Goal: Information Seeking & Learning: Learn about a topic

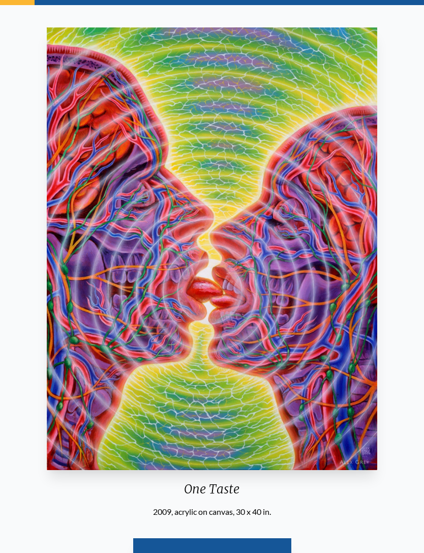
scroll to position [50, 0]
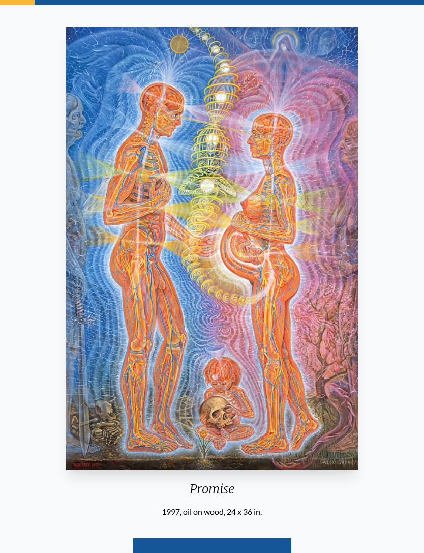
scroll to position [55, 0]
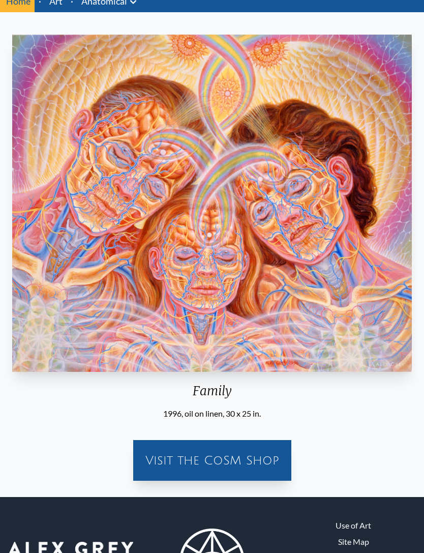
scroll to position [43, 0]
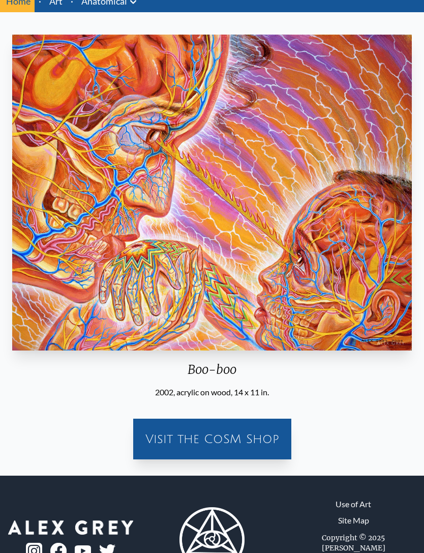
scroll to position [51, 0]
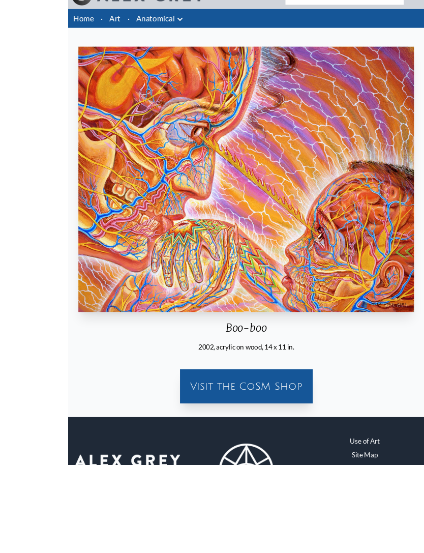
scroll to position [83, 0]
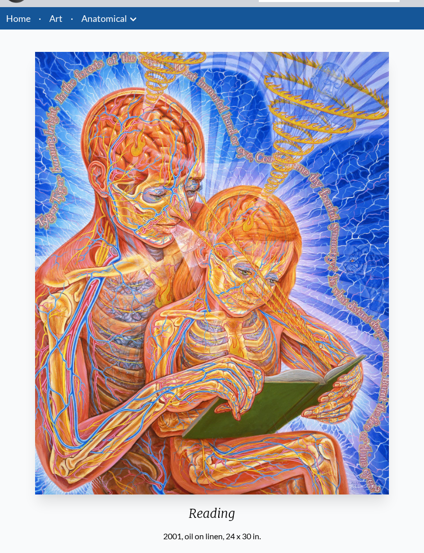
scroll to position [27, 0]
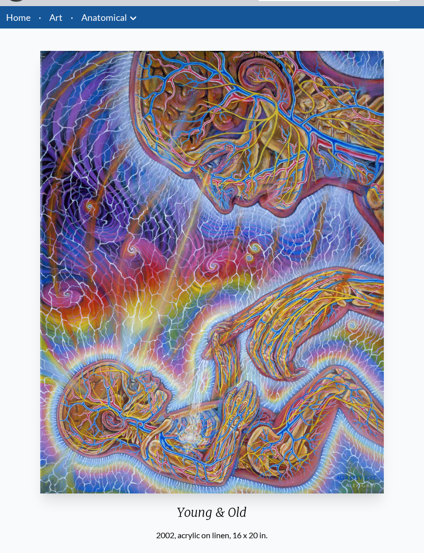
scroll to position [26, 0]
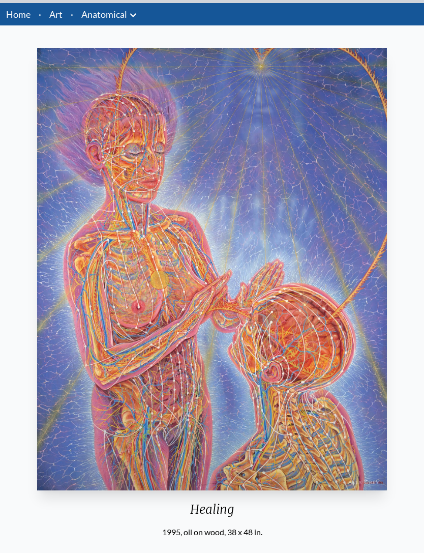
scroll to position [41, 0]
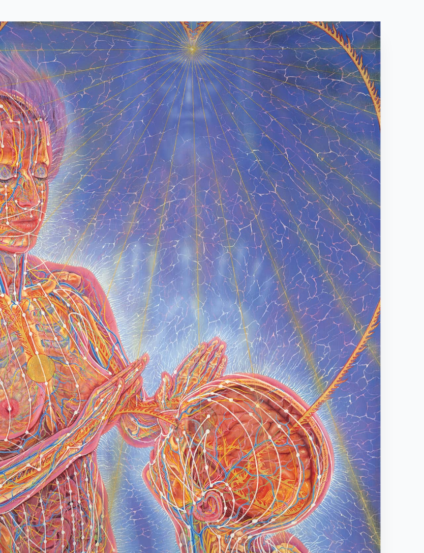
click at [168, 66] on img "20 / 35" at bounding box center [212, 257] width 350 height 442
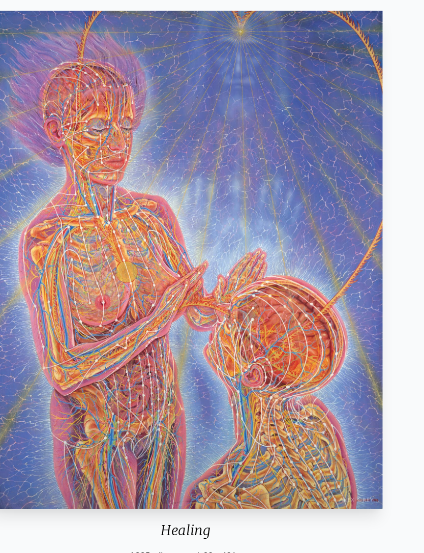
scroll to position [36, 0]
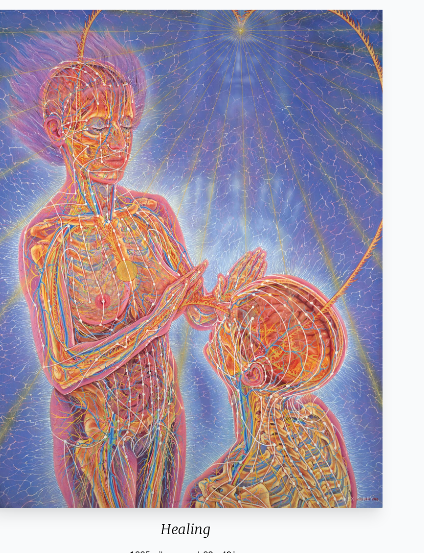
click at [320, 221] on img "20 / 35" at bounding box center [212, 263] width 350 height 442
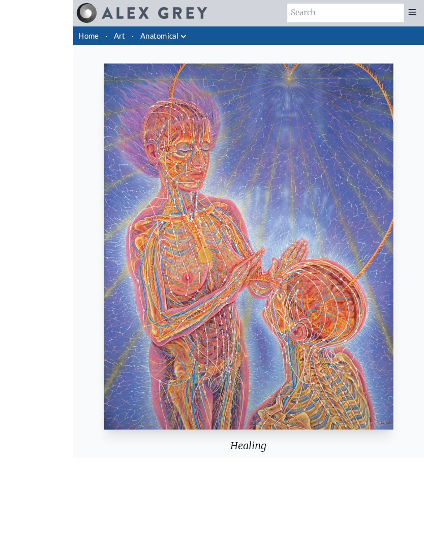
scroll to position [102, 0]
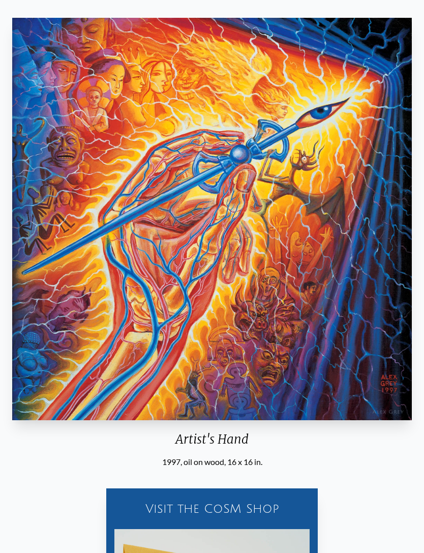
scroll to position [59, 0]
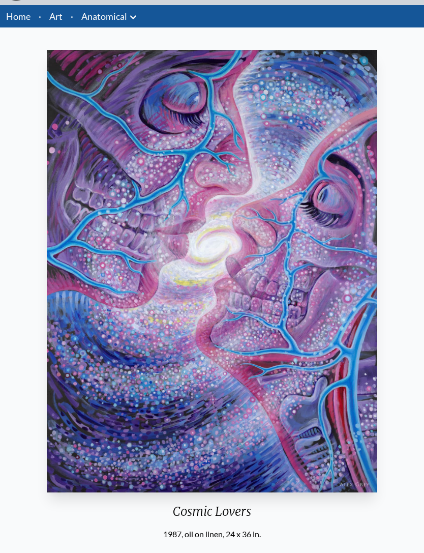
scroll to position [27, 0]
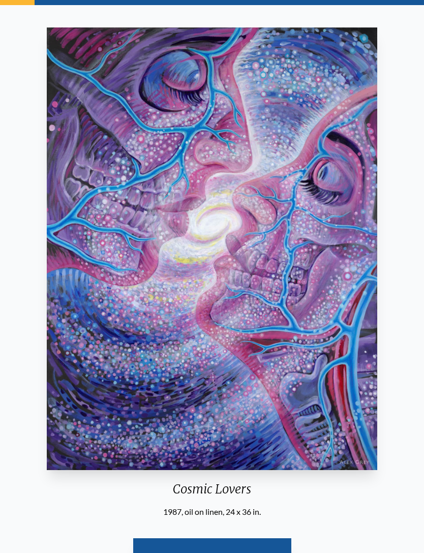
scroll to position [32, 0]
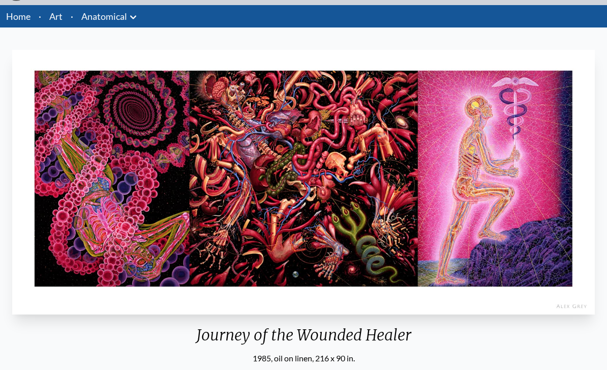
scroll to position [30, 0]
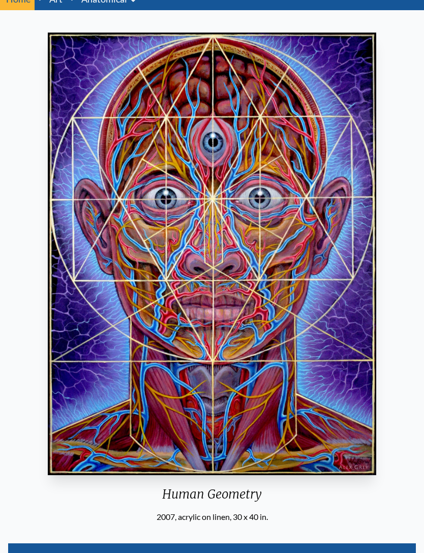
scroll to position [45, 0]
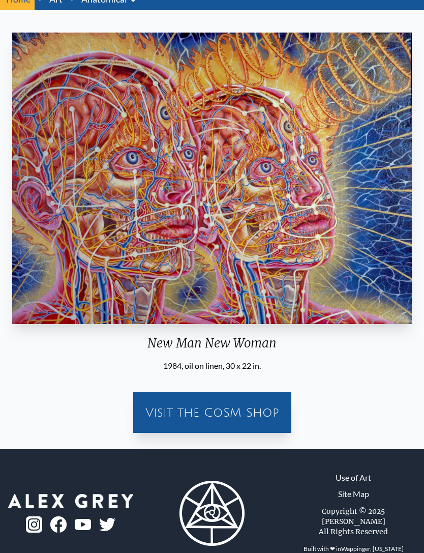
scroll to position [26, 0]
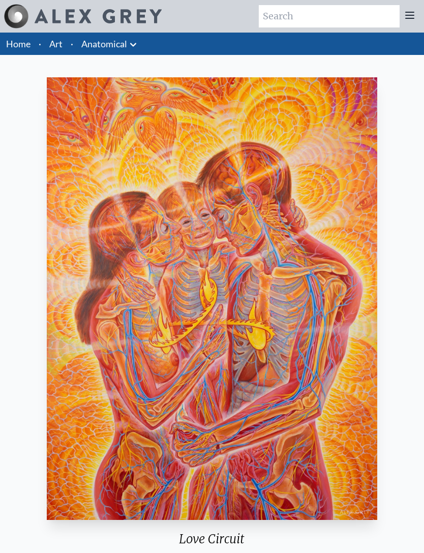
click at [100, 45] on link "Anatomical" at bounding box center [104, 44] width 46 height 14
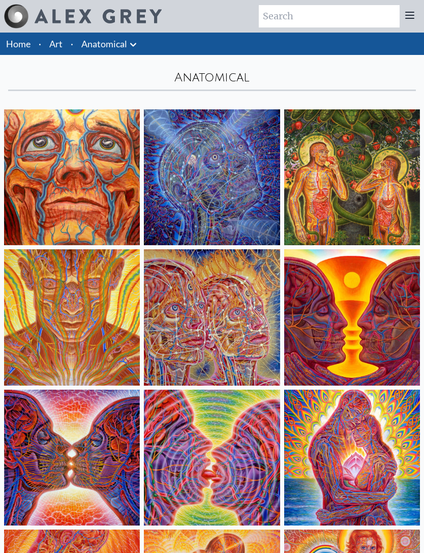
click at [62, 38] on link "Art" at bounding box center [55, 44] width 13 height 14
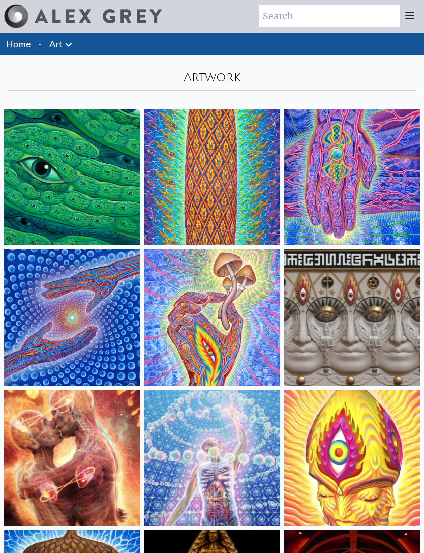
click at [67, 49] on icon at bounding box center [69, 45] width 12 height 12
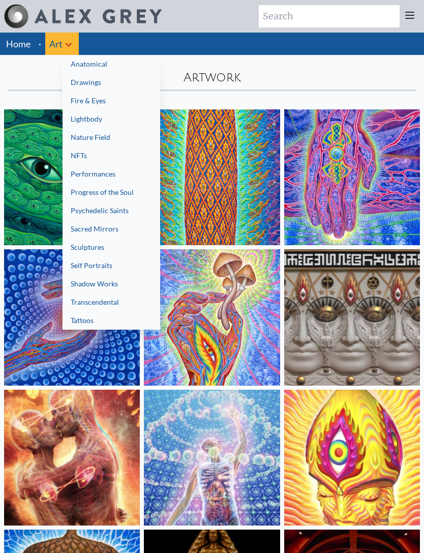
click at [103, 105] on link "Fire & Eyes" at bounding box center [112, 101] width 98 height 18
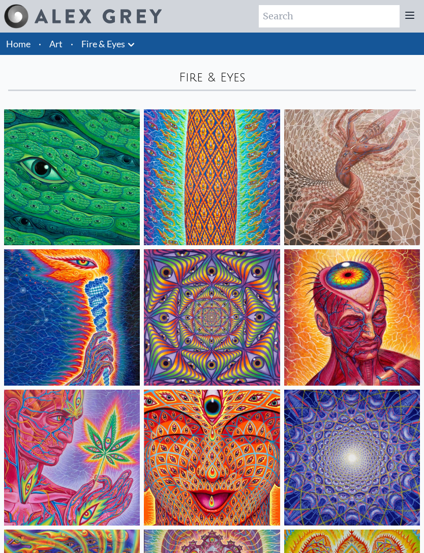
click at [72, 44] on li "·" at bounding box center [72, 44] width 11 height 22
click at [61, 46] on link "Art" at bounding box center [55, 44] width 13 height 14
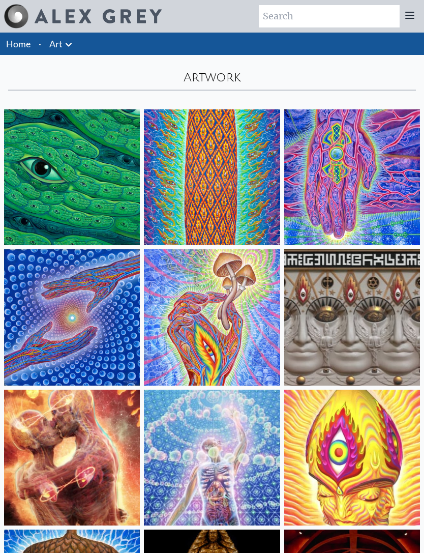
click at [70, 44] on icon at bounding box center [69, 45] width 6 height 4
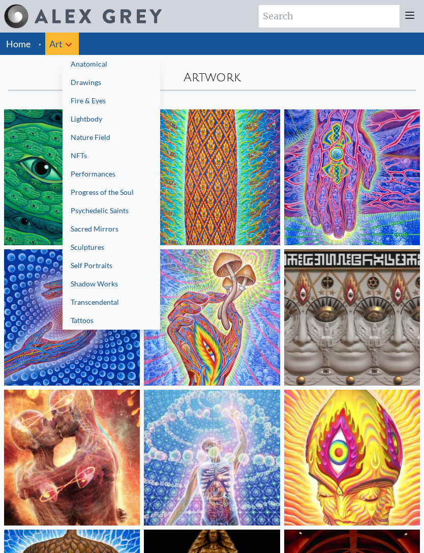
click at [105, 122] on link "Lightbody" at bounding box center [112, 119] width 98 height 18
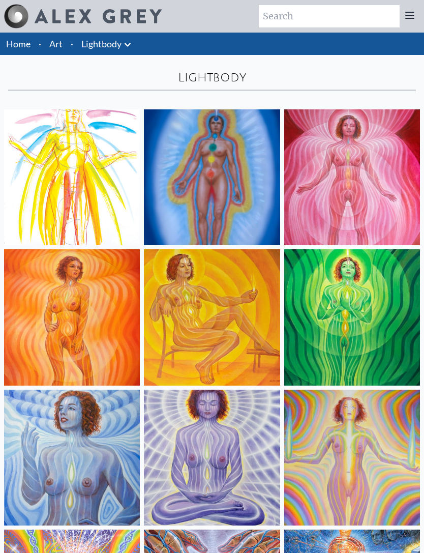
click at [373, 174] on img at bounding box center [352, 177] width 136 height 136
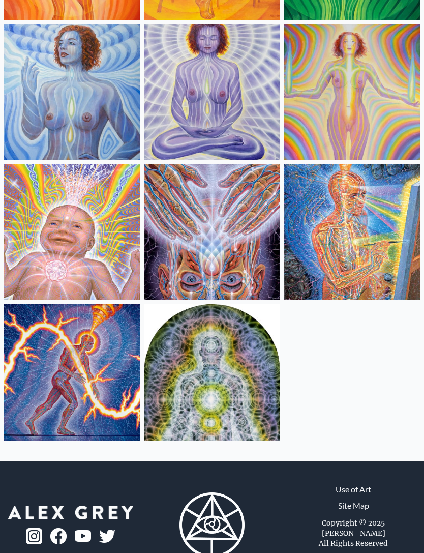
scroll to position [365, 0]
click at [419, 78] on img at bounding box center [352, 92] width 136 height 136
click at [80, 407] on img at bounding box center [72, 372] width 136 height 136
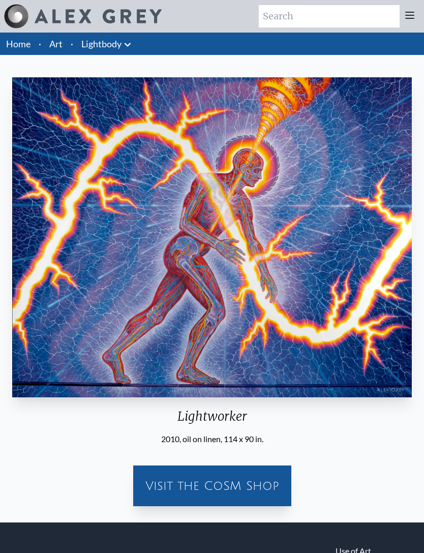
click at [126, 46] on icon at bounding box center [128, 45] width 12 height 12
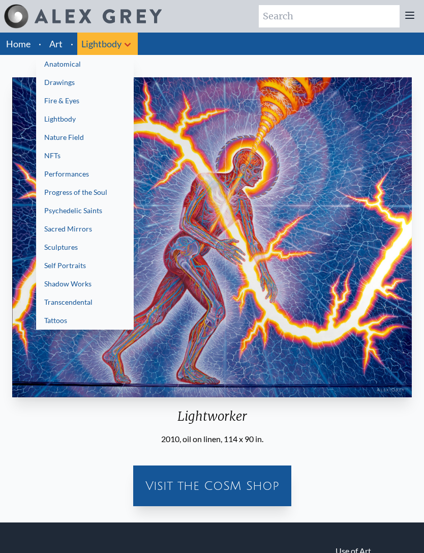
click at [74, 137] on link "Nature Field" at bounding box center [85, 137] width 98 height 18
click at [397, 452] on div at bounding box center [212, 276] width 424 height 553
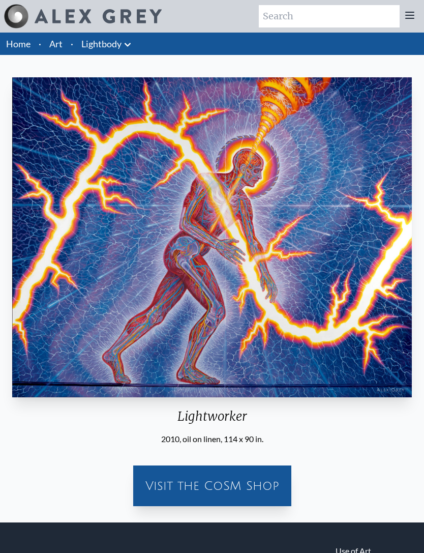
click at [134, 43] on icon at bounding box center [128, 45] width 12 height 12
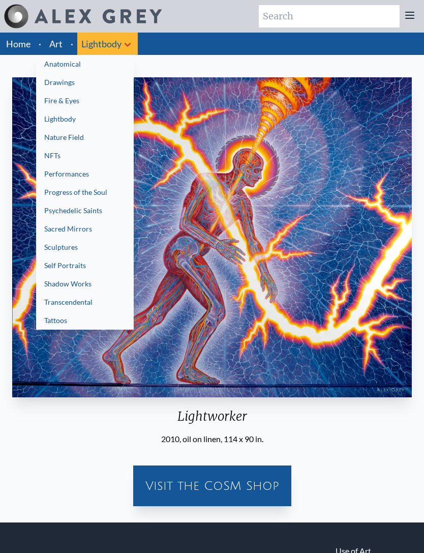
click at [73, 138] on link "Nature Field" at bounding box center [85, 137] width 98 height 18
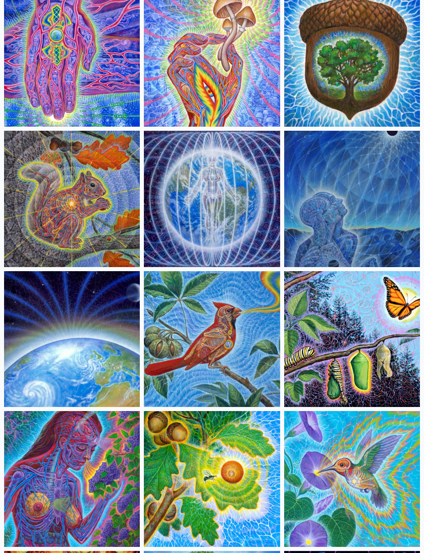
scroll to position [119, 0]
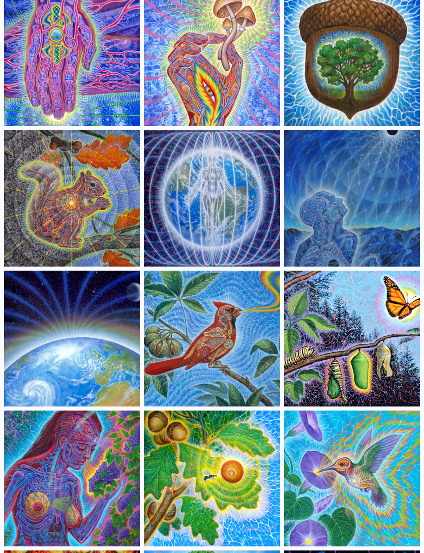
click at [201, 189] on img at bounding box center [212, 198] width 136 height 136
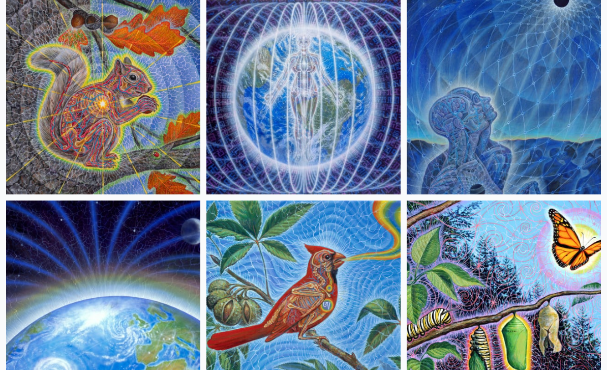
scroll to position [313, 0]
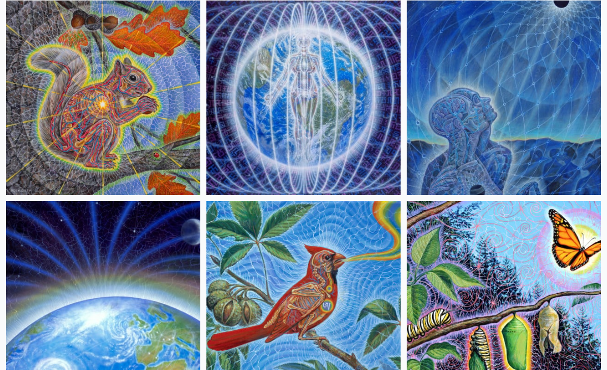
click at [424, 74] on img at bounding box center [504, 98] width 194 height 194
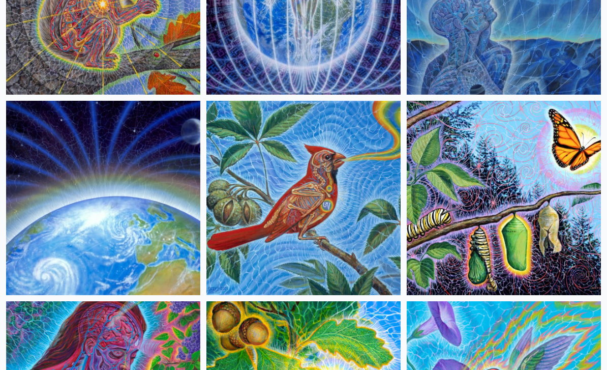
scroll to position [424, 0]
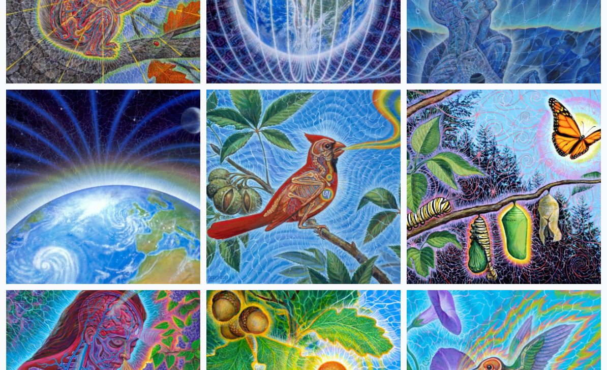
click at [340, 167] on img at bounding box center [303, 187] width 194 height 194
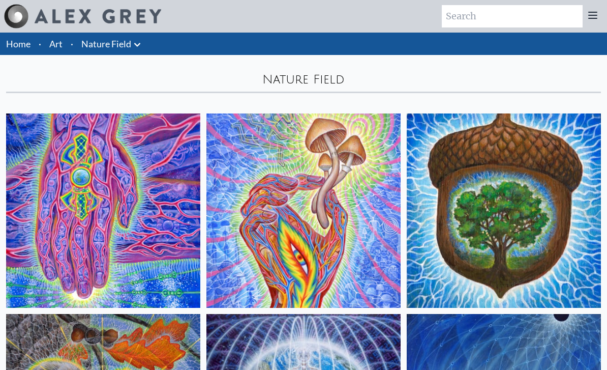
scroll to position [457, 0]
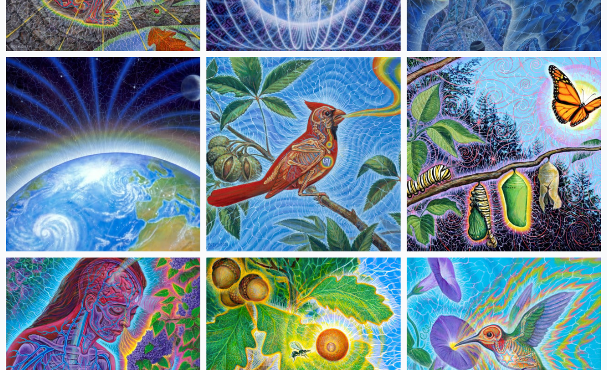
click at [424, 184] on img at bounding box center [504, 154] width 194 height 194
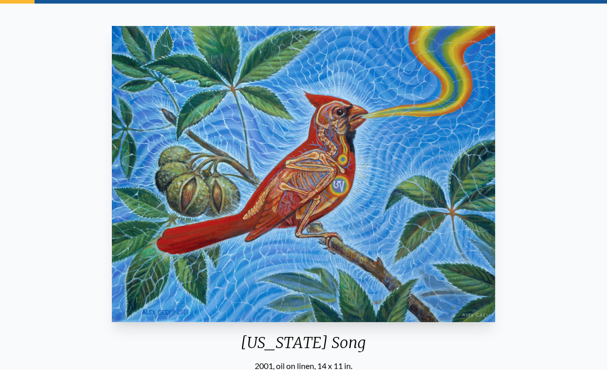
scroll to position [47, 0]
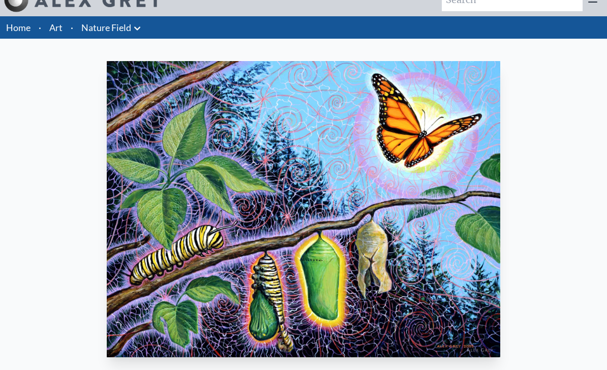
scroll to position [16, 0]
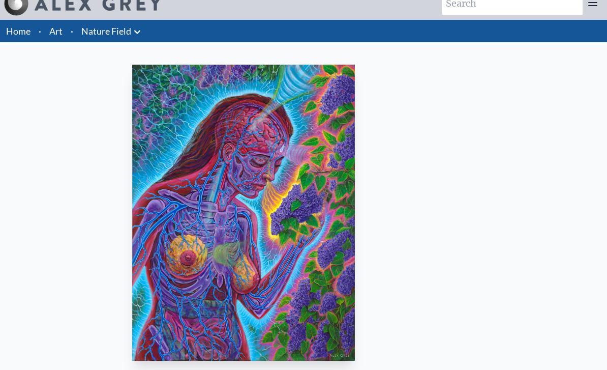
scroll to position [13, 0]
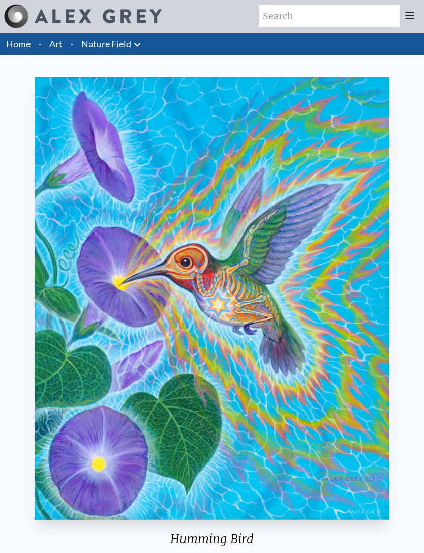
click at [385, 182] on img "12 / 22" at bounding box center [212, 298] width 354 height 442
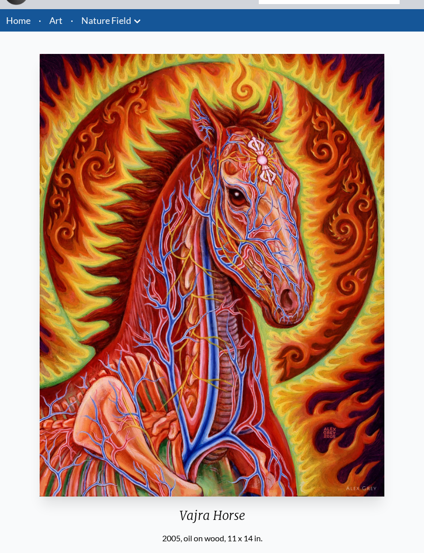
scroll to position [22, 0]
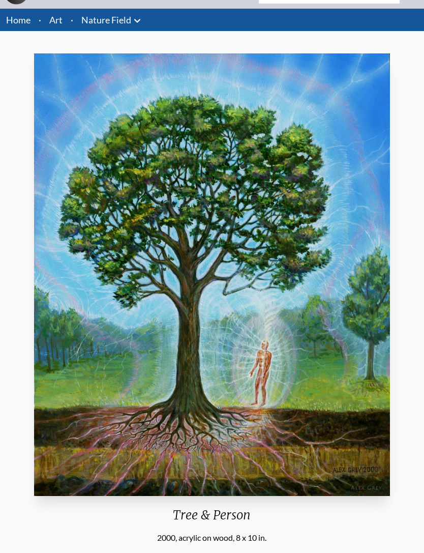
scroll to position [23, 0]
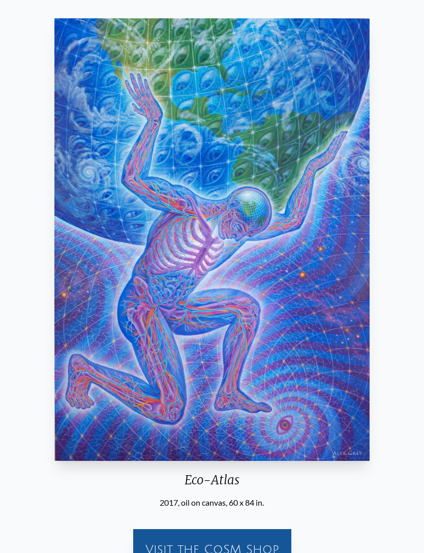
scroll to position [59, 0]
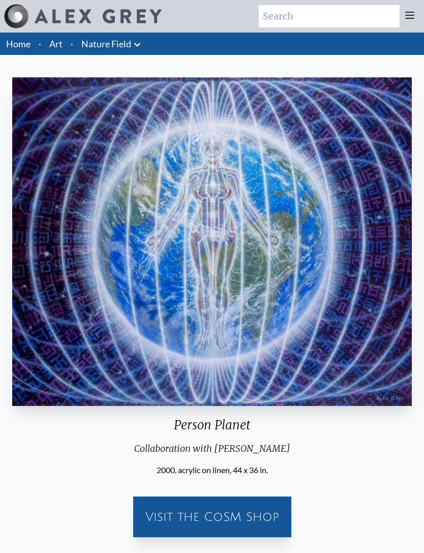
click at [128, 45] on link "Nature Field" at bounding box center [106, 44] width 50 height 14
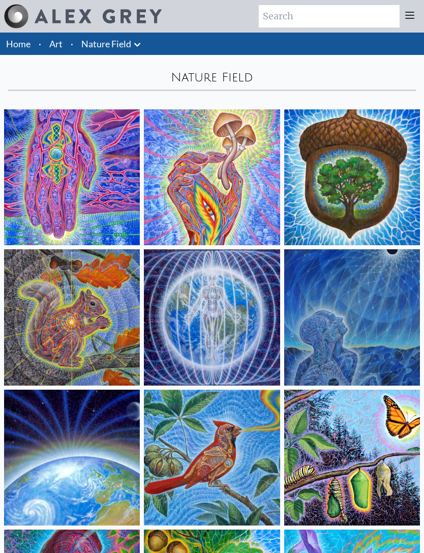
click at [136, 43] on icon at bounding box center [137, 45] width 12 height 12
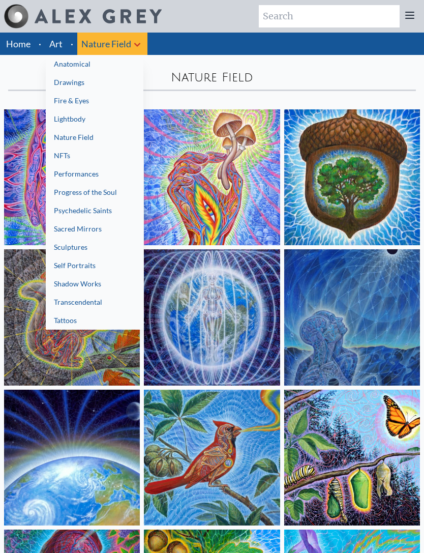
click at [66, 152] on link "NFTs" at bounding box center [95, 155] width 98 height 18
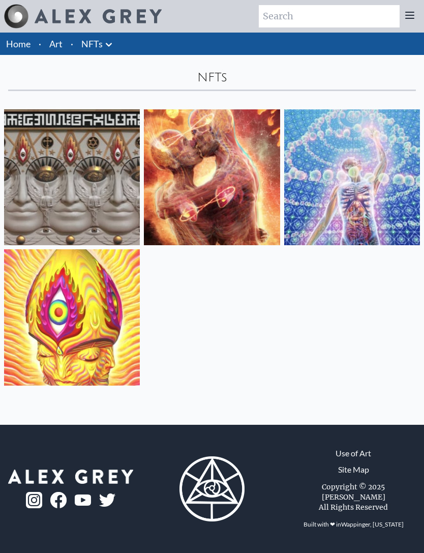
click at [341, 203] on img at bounding box center [352, 177] width 136 height 136
click at [100, 142] on img at bounding box center [72, 177] width 136 height 136
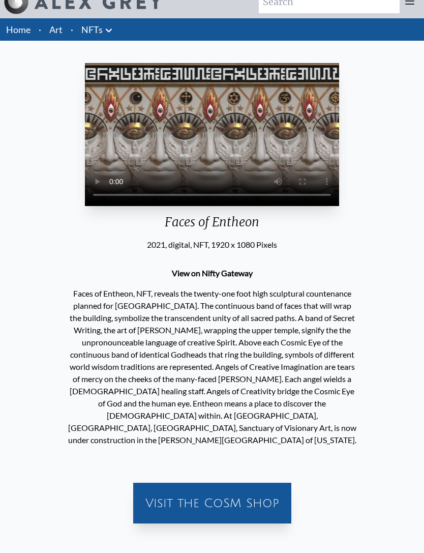
scroll to position [14, 0]
click at [422, 71] on div "Your browser does not support the video tag. Faces of Entheon 2021, digital, NF…" at bounding box center [212, 295] width 424 height 489
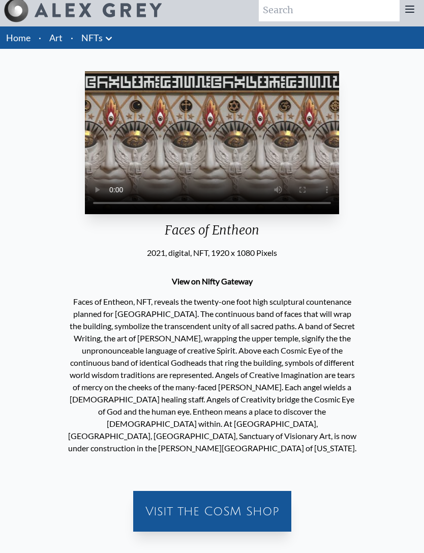
scroll to position [0, 0]
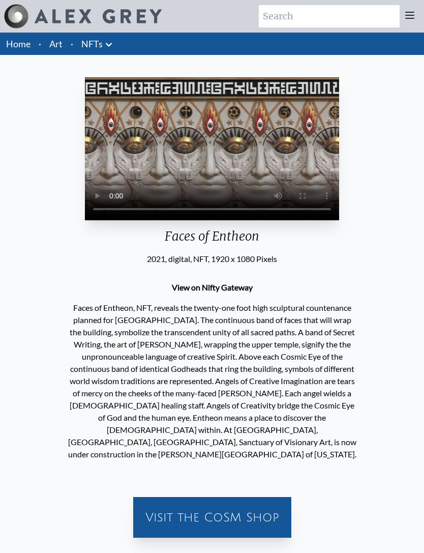
click at [106, 45] on icon at bounding box center [109, 45] width 12 height 12
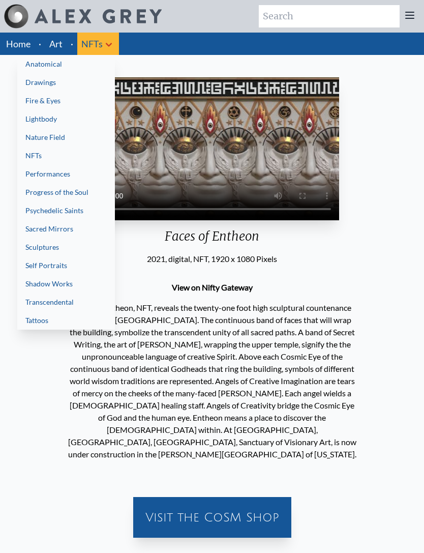
click at [64, 283] on link "Shadow Works" at bounding box center [66, 284] width 98 height 18
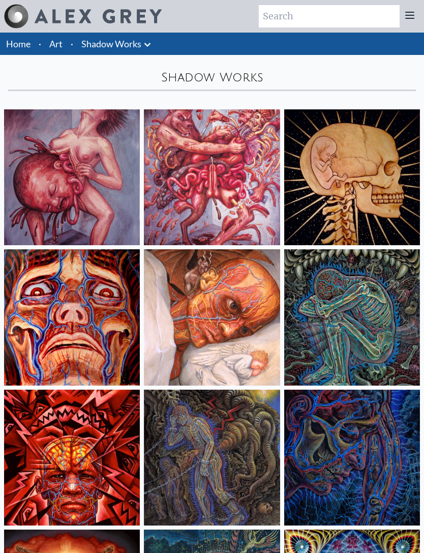
click at [238, 416] on img at bounding box center [212, 457] width 136 height 136
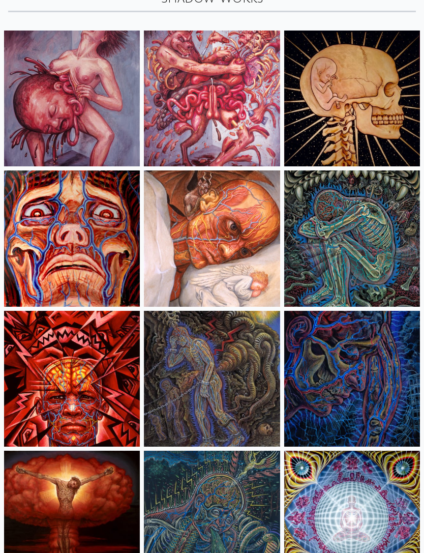
scroll to position [98, 0]
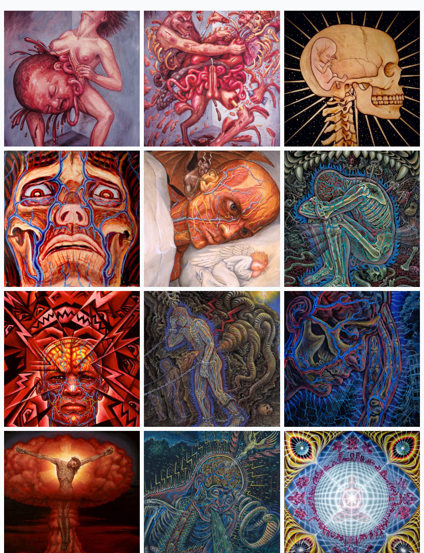
click at [254, 311] on img at bounding box center [212, 359] width 136 height 136
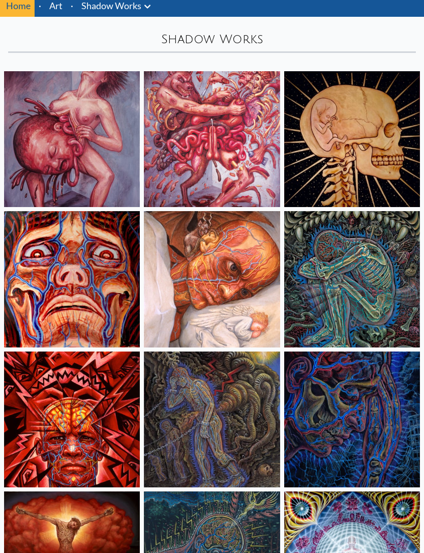
scroll to position [0, 0]
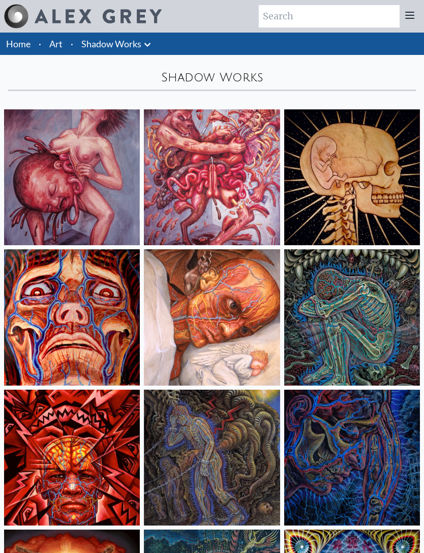
click at [143, 47] on icon at bounding box center [147, 45] width 12 height 12
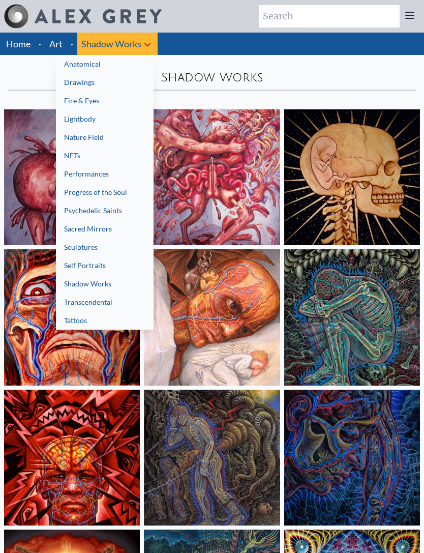
click at [119, 303] on link "Transcendental" at bounding box center [105, 302] width 98 height 18
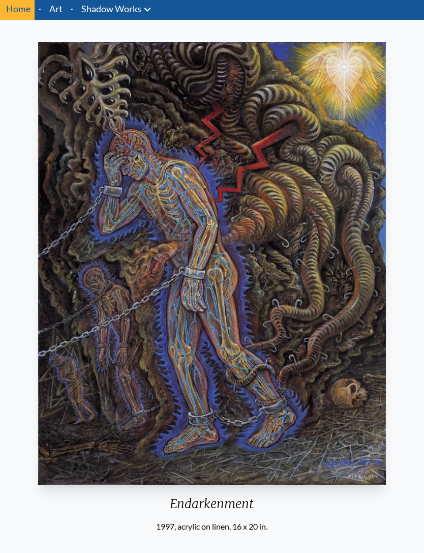
scroll to position [34, 0]
